Goal: Task Accomplishment & Management: Manage account settings

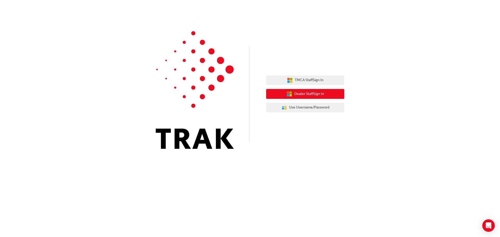
click at [320, 94] on span "Dealer Staff Sign In" at bounding box center [309, 94] width 30 height 6
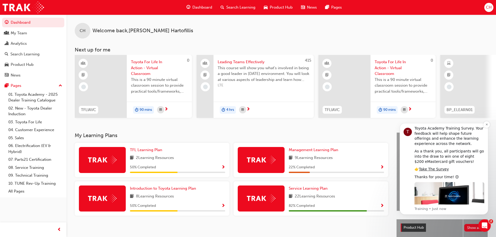
scroll to position [42, 0]
click at [431, 166] on link "Take The Survey" at bounding box center [434, 168] width 30 height 4
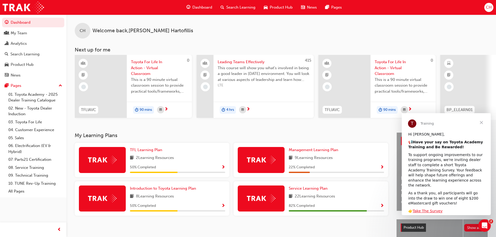
scroll to position [0, 0]
click at [428, 203] on div "Hi Charmaine, 📢 Have your say on Toyota Academy Training and Be Rewarded! To su…" at bounding box center [446, 204] width 89 height 145
click at [427, 209] on link "Take The Survey" at bounding box center [428, 211] width 30 height 4
click at [420, 209] on link "Take The Survey" at bounding box center [428, 211] width 30 height 4
click at [481, 123] on span "Close" at bounding box center [481, 122] width 19 height 19
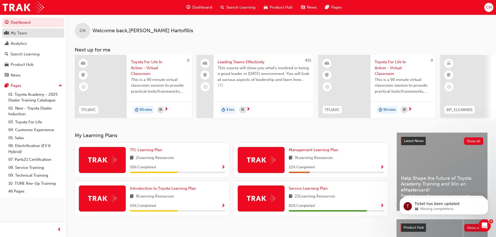
click at [22, 37] on link "My Team" at bounding box center [33, 33] width 62 height 10
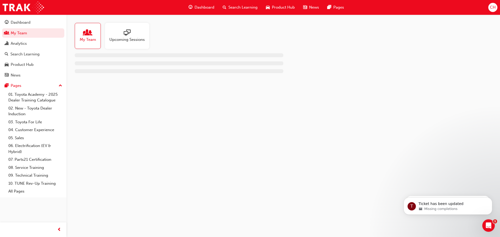
click at [126, 34] on span "sessionType_ONLINE_URL-icon" at bounding box center [127, 32] width 7 height 7
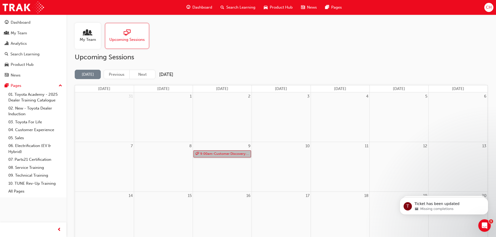
click at [222, 155] on link "9:00am - Customer Discovery: Virtual Skill Building Course - WA ONLY" at bounding box center [222, 153] width 58 height 7
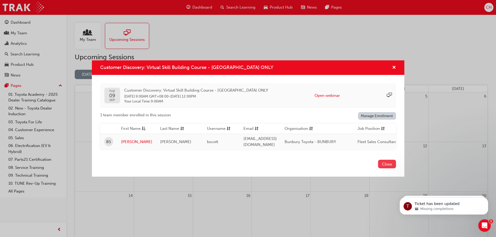
click at [388, 165] on button "Close" at bounding box center [387, 164] width 18 height 9
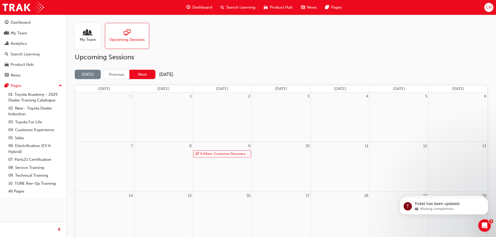
click at [145, 75] on button "Next" at bounding box center [142, 75] width 26 height 10
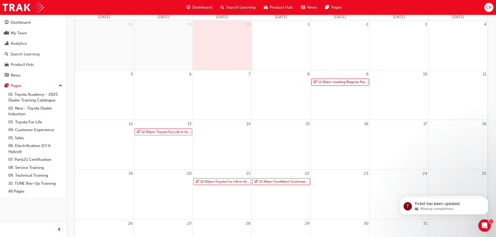
scroll to position [78, 0]
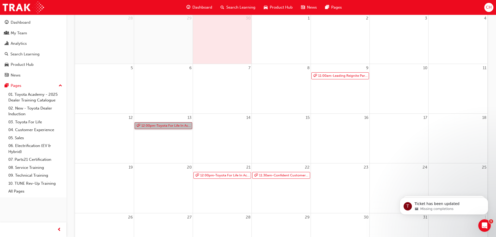
click at [170, 126] on link "12:00pm - Toyota For Life In Action - Virtual Classroom" at bounding box center [164, 125] width 58 height 7
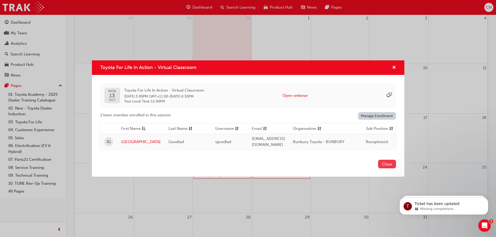
click at [389, 165] on button "Close" at bounding box center [387, 164] width 18 height 9
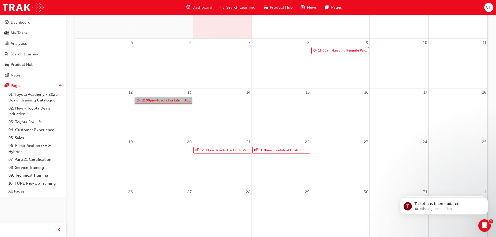
scroll to position [104, 0]
click at [226, 151] on link "12:00pm - Toyota For Life In Action - Virtual Classroom" at bounding box center [222, 149] width 58 height 7
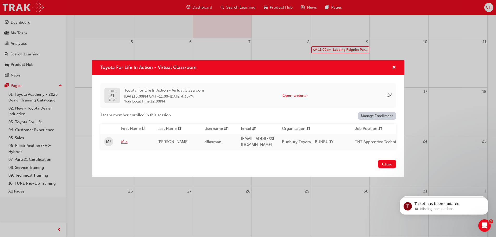
click at [123, 140] on link "Mia" at bounding box center [135, 142] width 29 height 6
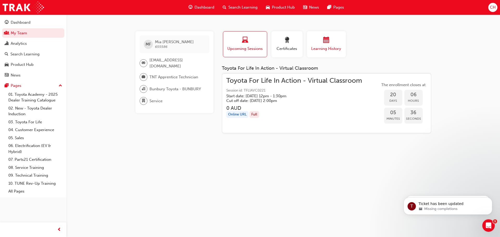
click at [325, 48] on span "Learning History" at bounding box center [326, 49] width 31 height 6
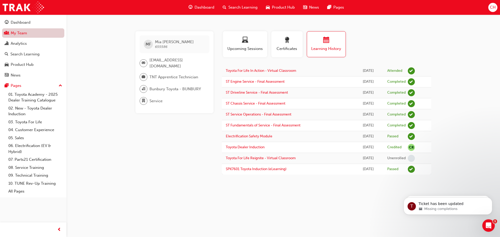
click at [21, 34] on link "My Team" at bounding box center [33, 33] width 62 height 10
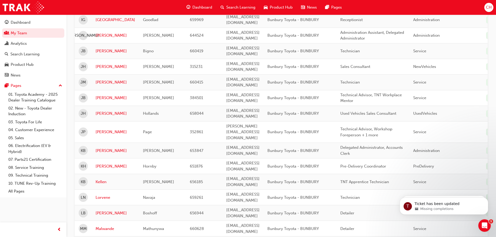
scroll to position [417, 0]
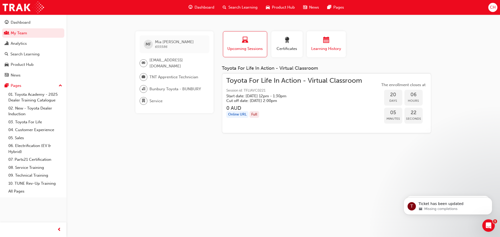
click at [325, 50] on span "Learning History" at bounding box center [326, 49] width 31 height 6
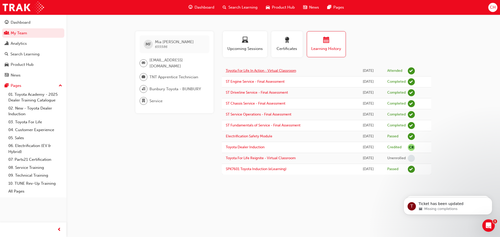
click at [252, 69] on link "Toyota For Life In Action - Virtual Classroom" at bounding box center [261, 70] width 70 height 4
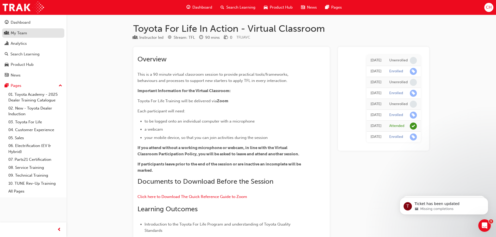
click at [17, 33] on div "My Team" at bounding box center [19, 33] width 16 height 6
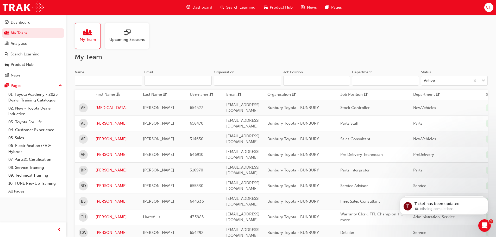
click at [128, 43] on div "Upcoming Sessions" at bounding box center [127, 36] width 44 height 26
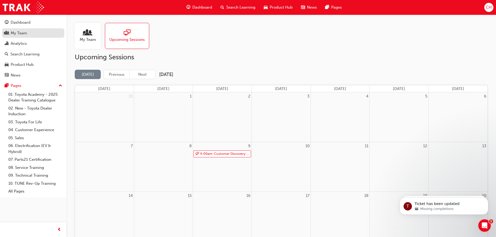
click at [24, 33] on div "My Team" at bounding box center [19, 33] width 16 height 6
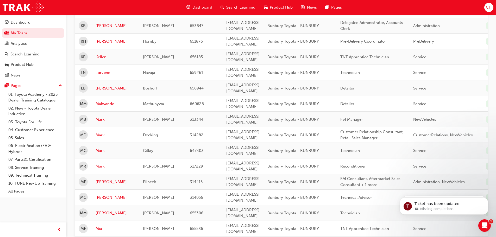
scroll to position [495, 0]
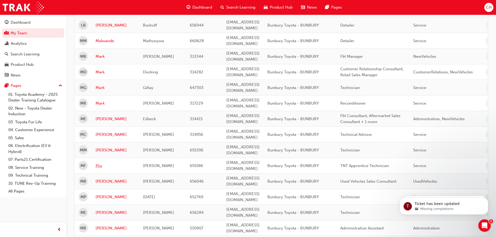
click at [99, 163] on link "Mia" at bounding box center [116, 166] width 40 height 6
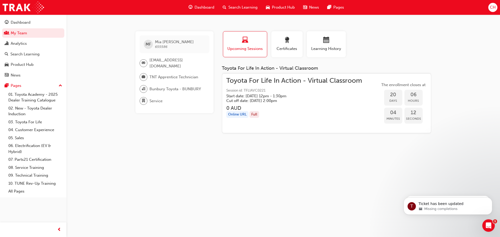
click at [268, 85] on div "Toyota For Life In Action - Virtual Classroom Session id: TFLIAVC0221 Start dat…" at bounding box center [294, 90] width 136 height 25
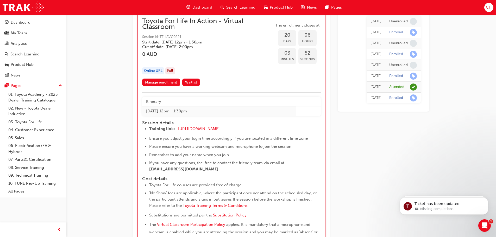
scroll to position [3980, 0]
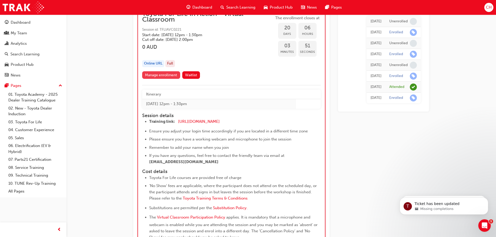
click at [149, 74] on link "Manage enrollment" at bounding box center [161, 75] width 38 height 8
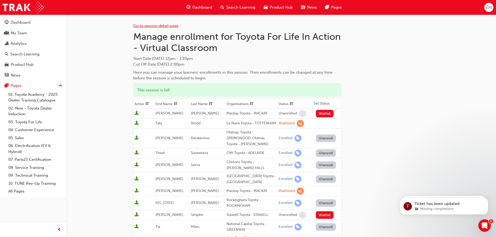
click at [146, 27] on link "Go to session detail page" at bounding box center [155, 25] width 45 height 5
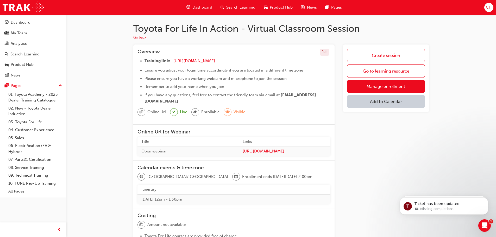
click at [142, 36] on button "Go back" at bounding box center [139, 38] width 13 height 6
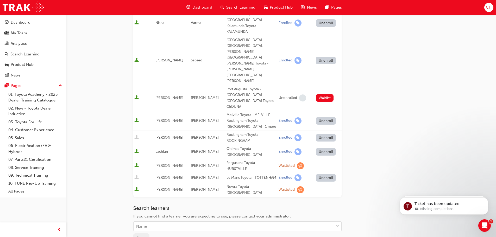
scroll to position [372, 0]
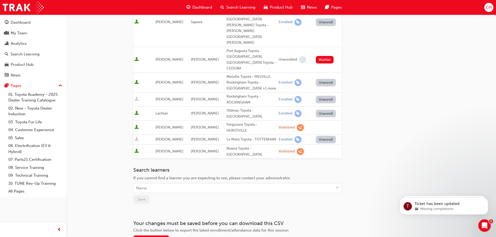
click at [238, 7] on span "Search Learning" at bounding box center [240, 7] width 29 height 6
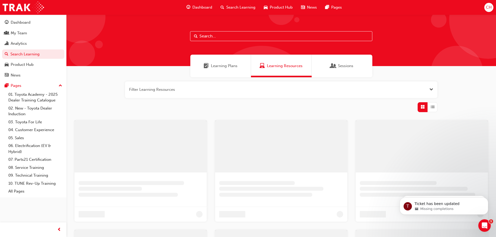
click at [218, 37] on input "text" at bounding box center [281, 36] width 182 height 10
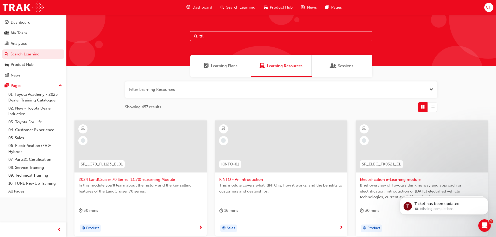
type input "tfl"
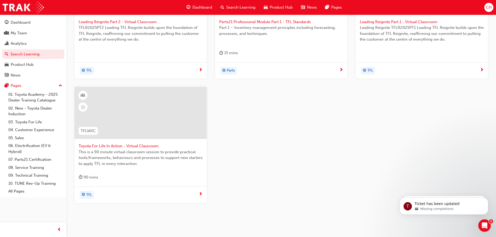
scroll to position [174, 0]
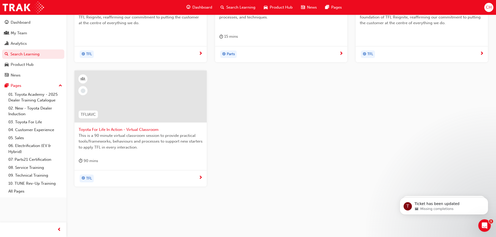
click at [129, 129] on span "Toyota For Life In Action - Virtual Classroom" at bounding box center [141, 130] width 124 height 6
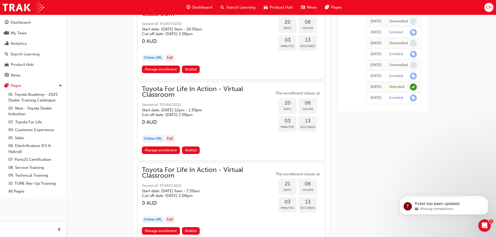
scroll to position [3871, 0]
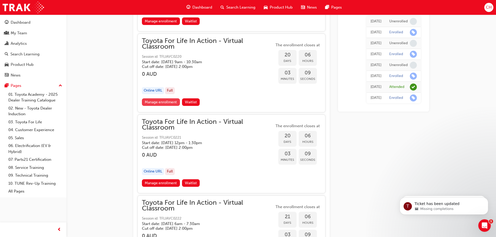
click at [173, 105] on link "Manage enrollment" at bounding box center [161, 102] width 38 height 8
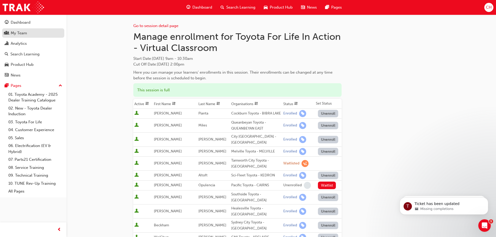
click at [17, 32] on div "My Team" at bounding box center [19, 33] width 16 height 6
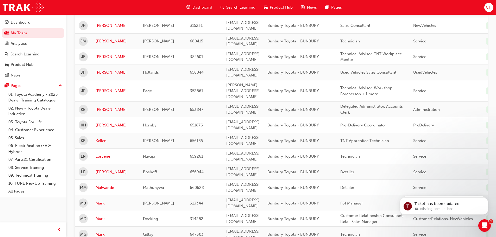
scroll to position [417, 0]
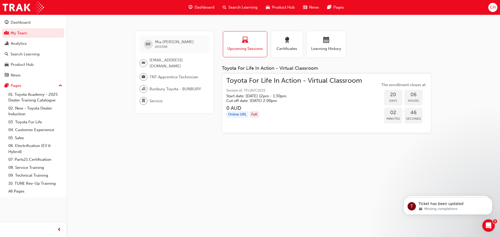
click at [234, 72] on div "Toyota For Life In Action - Virtual Classroom Toyota For Life In Action - Virtu…" at bounding box center [326, 100] width 209 height 68
click at [248, 82] on span "Toyota For Life In Action - Virtual Classroom" at bounding box center [294, 81] width 136 height 6
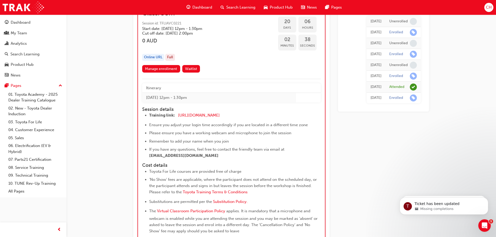
scroll to position [3971, 0]
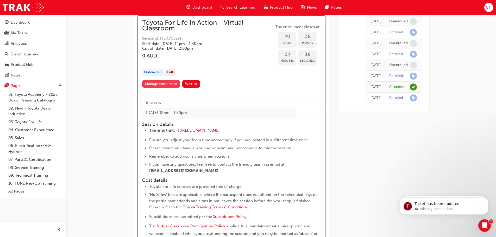
click at [149, 85] on link "Manage enrollment" at bounding box center [161, 84] width 38 height 8
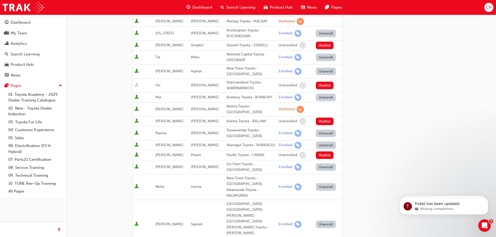
scroll to position [182, 0]
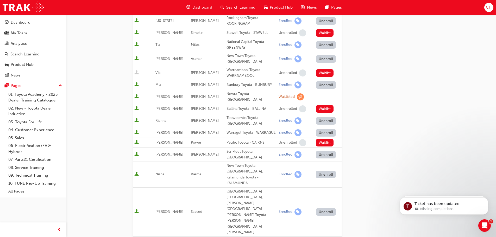
click at [320, 89] on button "Unenroll" at bounding box center [326, 85] width 20 height 8
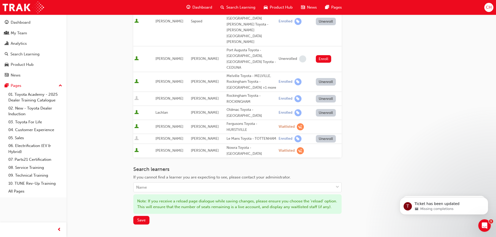
scroll to position [399, 0]
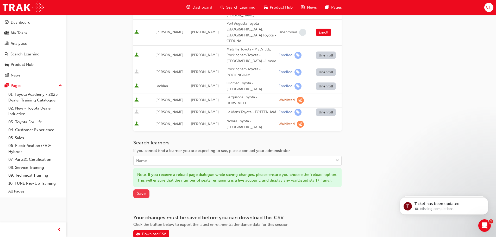
click at [140, 191] on span "Save" at bounding box center [141, 193] width 8 height 5
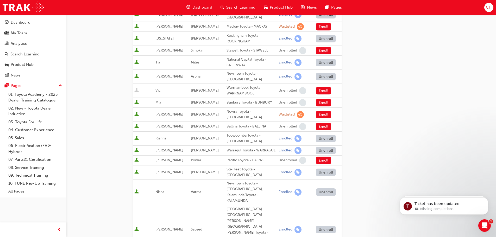
scroll to position [164, 0]
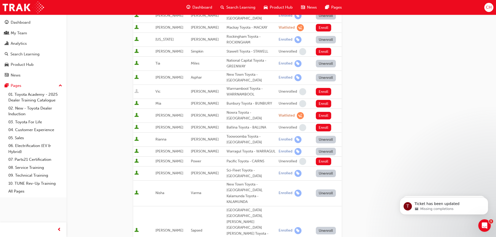
click at [205, 9] on span "Dashboard" at bounding box center [202, 7] width 20 height 6
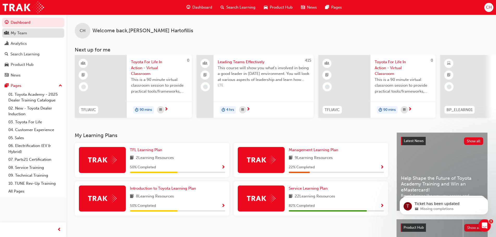
click at [19, 35] on div "My Team" at bounding box center [19, 33] width 16 height 6
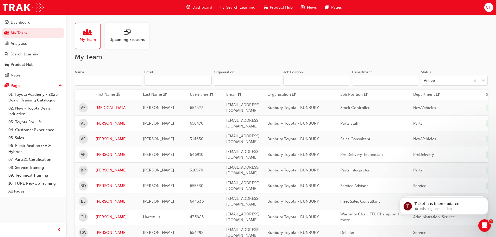
click at [231, 5] on span "Search Learning" at bounding box center [240, 7] width 29 height 6
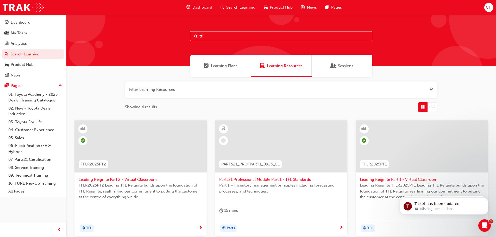
click at [227, 39] on input "tfl" at bounding box center [281, 36] width 182 height 10
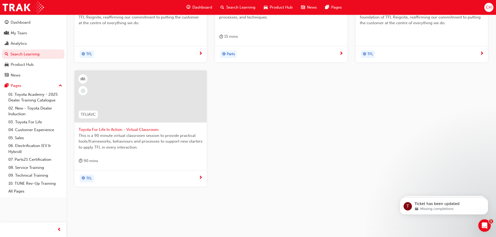
click at [122, 127] on span "Toyota For Life In Action - Virtual Classroom" at bounding box center [141, 130] width 124 height 6
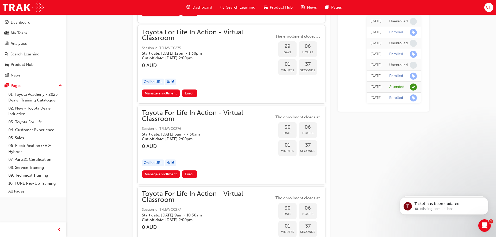
scroll to position [5733, 0]
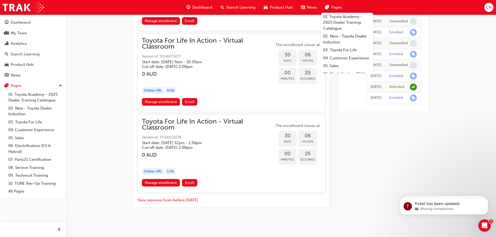
click at [488, 9] on span "CH" at bounding box center [489, 7] width 6 height 6
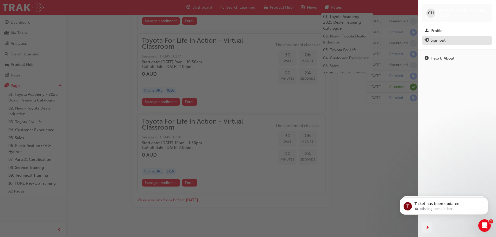
click at [442, 42] on div "Sign out" at bounding box center [438, 40] width 15 height 6
